Goal: Task Accomplishment & Management: Manage account settings

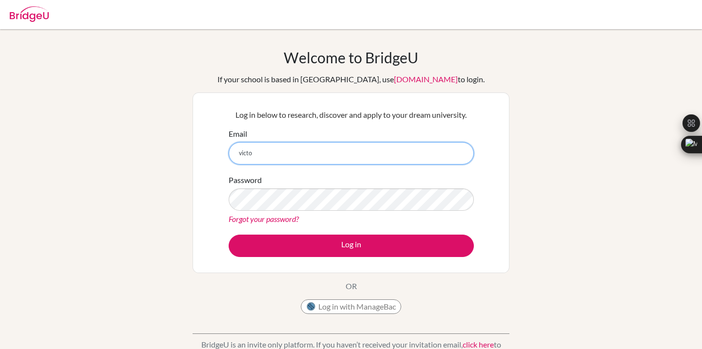
click at [289, 158] on input "victo" at bounding box center [351, 153] width 245 height 22
type input "[EMAIL_ADDRESS][DOMAIN_NAME]"
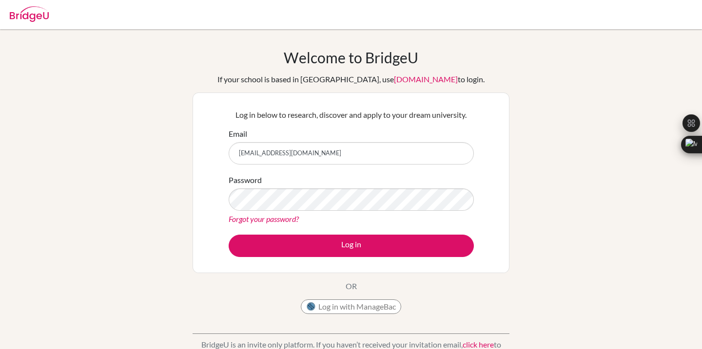
click at [308, 215] on div "Forgot your password?" at bounding box center [351, 219] width 245 height 12
click at [229, 235] on button "Log in" at bounding box center [351, 246] width 245 height 22
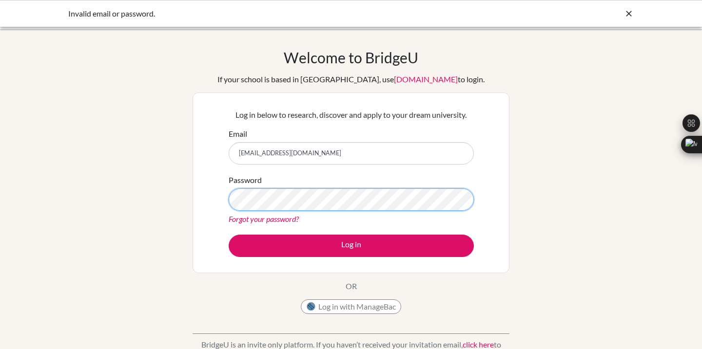
click at [229, 235] on button "Log in" at bounding box center [351, 246] width 245 height 22
